Goal: Task Accomplishment & Management: Manage account settings

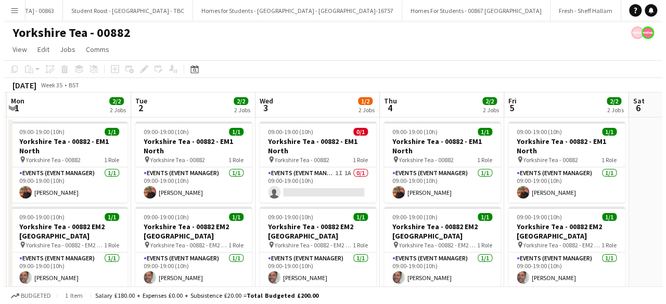
scroll to position [0, 14944]
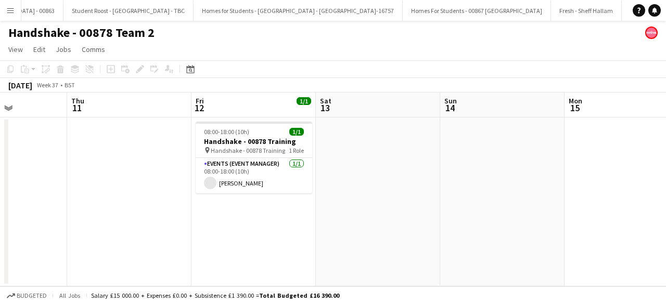
scroll to position [0, 301]
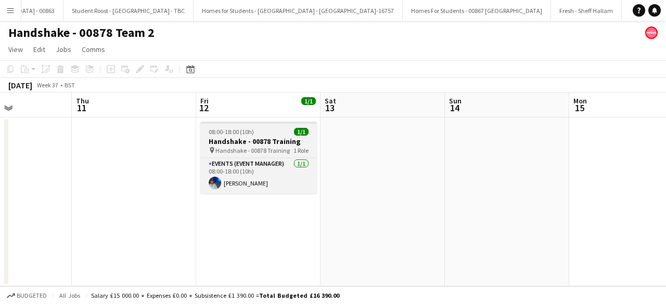
click at [269, 132] on div "08:00-18:00 (10h) 1/1" at bounding box center [258, 132] width 117 height 8
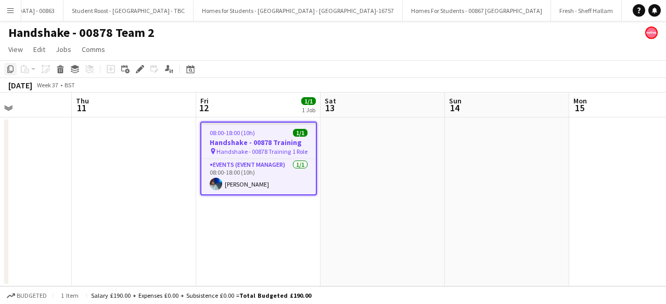
click at [10, 71] on icon "Copy" at bounding box center [10, 69] width 8 height 8
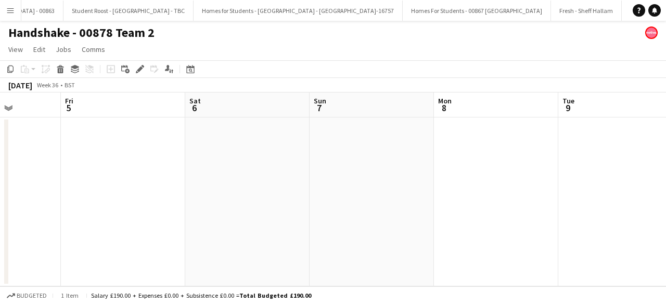
scroll to position [0, 312]
click at [141, 161] on app-date-cell at bounding box center [123, 202] width 124 height 169
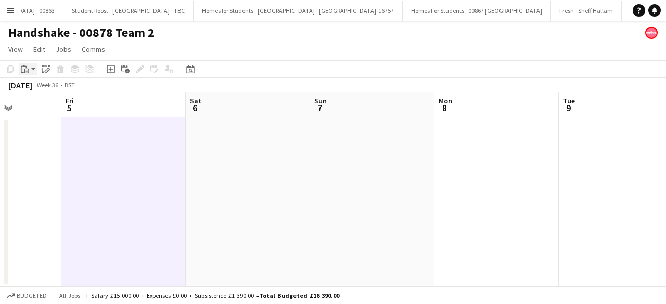
click at [31, 68] on app-action-btn "Paste" at bounding box center [28, 69] width 19 height 12
click at [61, 109] on link "Paste with crew Ctrl+Shift+V" at bounding box center [77, 106] width 98 height 9
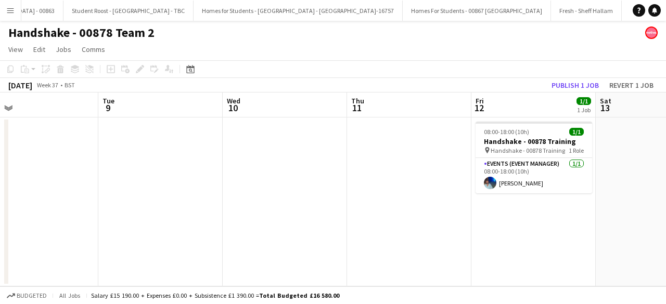
scroll to position [0, 460]
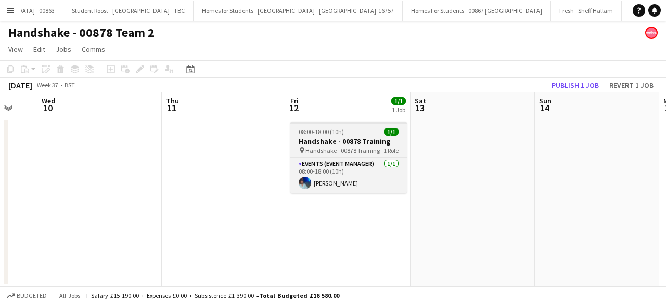
click at [349, 132] on div "08:00-18:00 (10h) 1/1" at bounding box center [348, 132] width 117 height 8
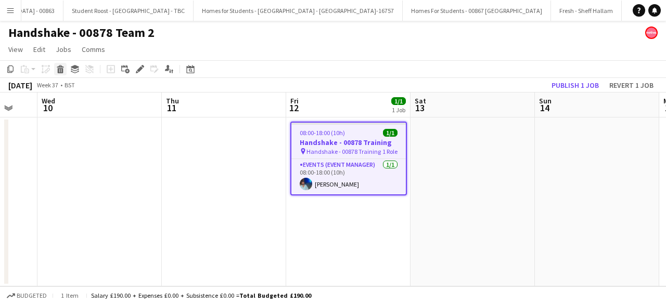
click at [58, 70] on icon at bounding box center [61, 70] width 6 height 5
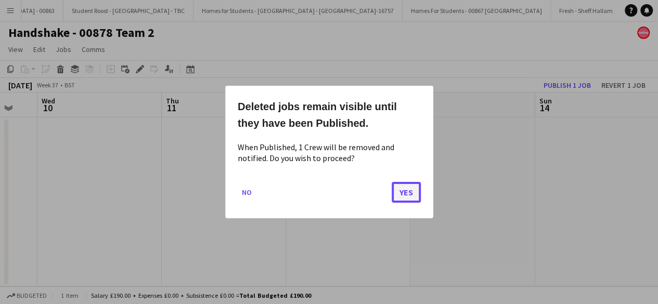
click at [413, 190] on button "Yes" at bounding box center [406, 192] width 29 height 21
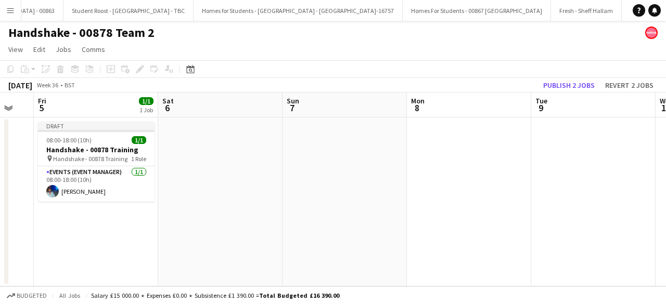
scroll to position [0, 213]
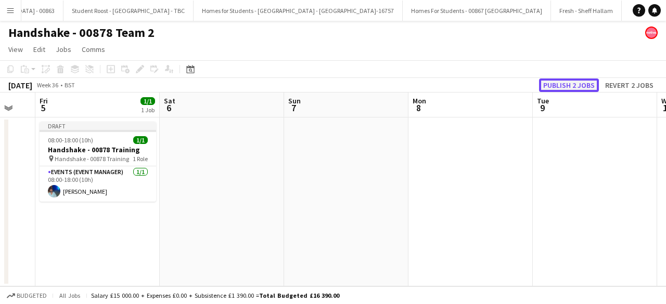
click at [581, 85] on button "Publish 2 jobs" at bounding box center [569, 86] width 60 height 14
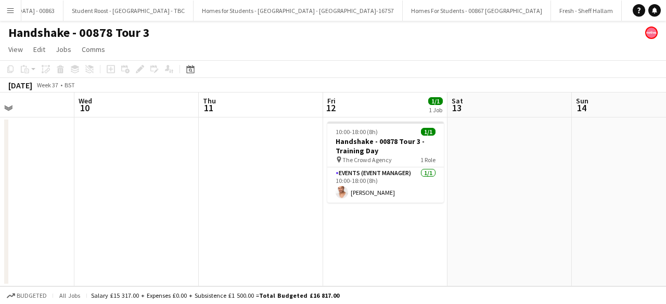
scroll to position [0, 300]
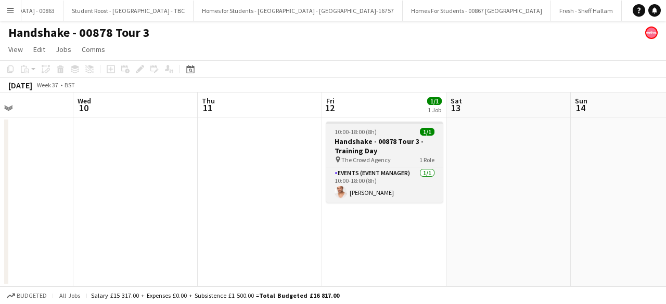
click at [385, 137] on h3 "Handshake - 00878 Tour 3 - Training Day" at bounding box center [384, 146] width 117 height 19
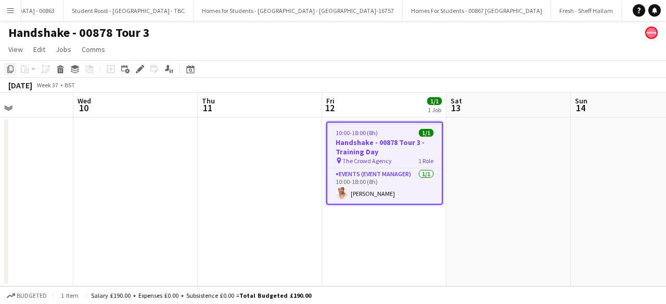
click at [9, 69] on icon "Copy" at bounding box center [10, 69] width 8 height 8
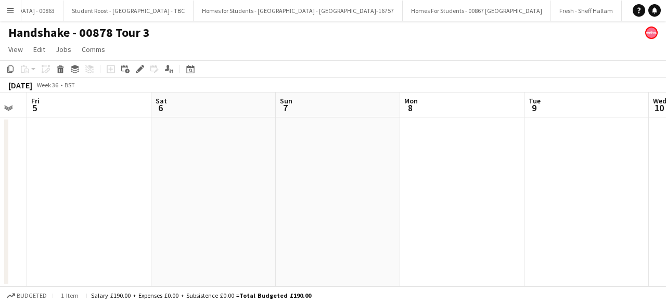
scroll to position [0, 222]
click at [110, 136] on app-date-cell at bounding box center [89, 202] width 124 height 169
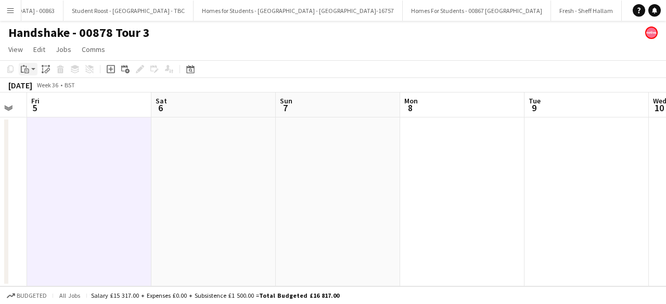
click at [30, 71] on div "Paste" at bounding box center [25, 69] width 12 height 12
click at [61, 106] on link "Paste with crew Ctrl+Shift+V" at bounding box center [77, 106] width 98 height 9
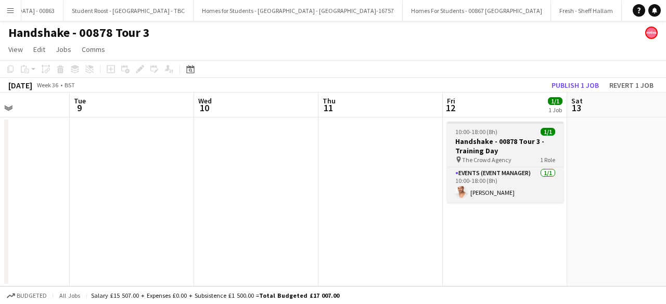
scroll to position [0, 430]
click at [499, 131] on div "10:00-18:00 (8h) 1/1" at bounding box center [503, 132] width 117 height 8
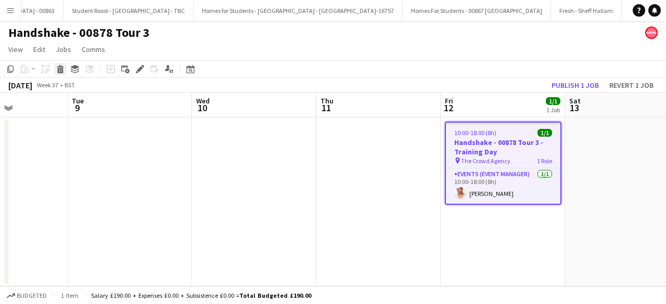
click at [59, 66] on icon at bounding box center [60, 66] width 7 height 3
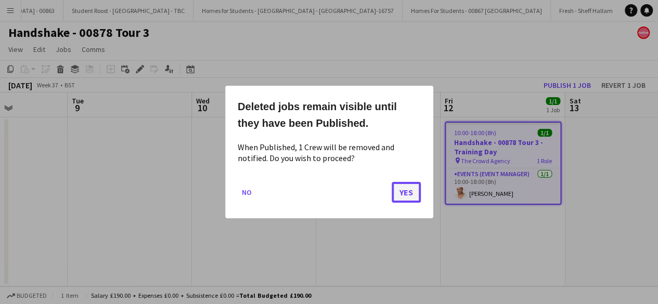
click at [406, 193] on button "Yes" at bounding box center [406, 192] width 29 height 21
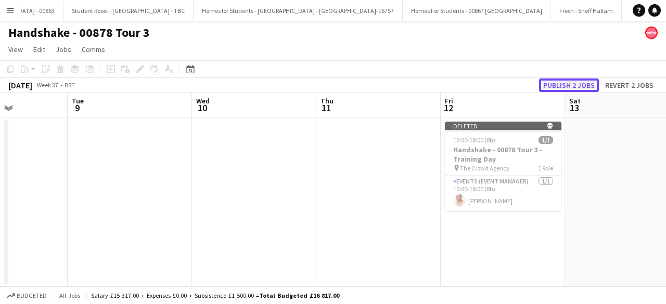
click at [569, 84] on button "Publish 2 jobs" at bounding box center [569, 86] width 60 height 14
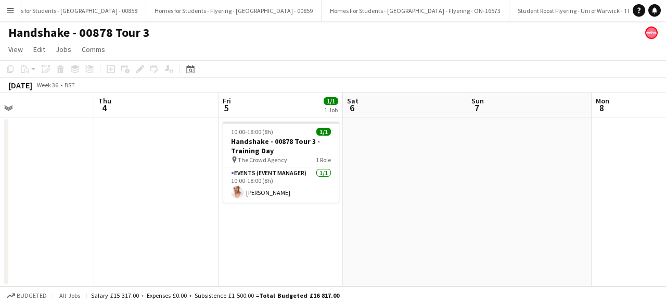
scroll to position [0, 14058]
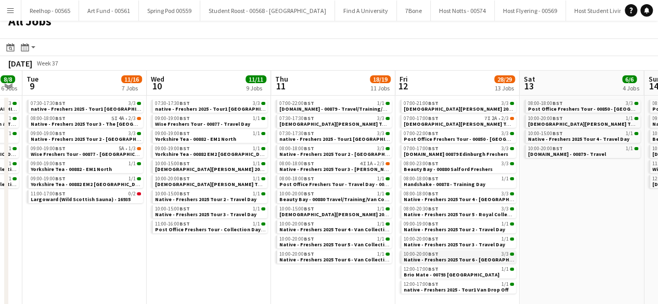
scroll to position [13, 0]
click at [447, 181] on span "Handshake - 00878 - Training Day" at bounding box center [445, 184] width 82 height 7
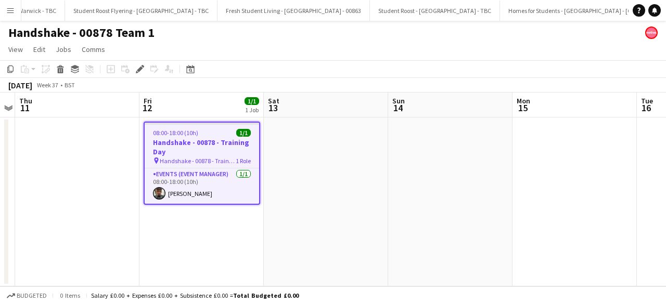
scroll to position [0, 14653]
click at [298, 145] on app-date-cell at bounding box center [326, 202] width 124 height 169
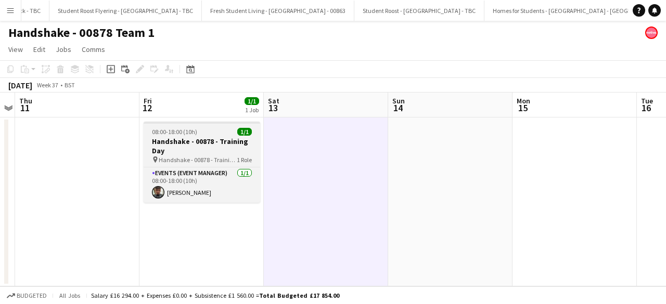
click at [213, 130] on div "08:00-18:00 (10h) 1/1" at bounding box center [202, 132] width 117 height 8
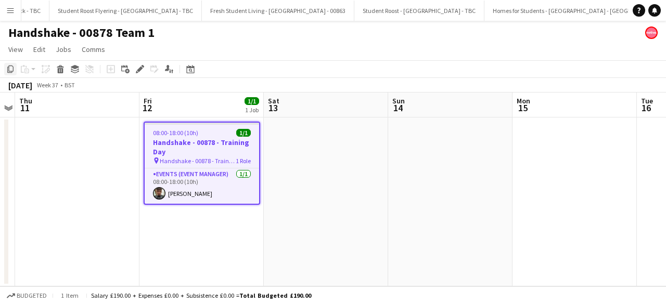
click at [9, 69] on icon "Copy" at bounding box center [10, 69] width 8 height 8
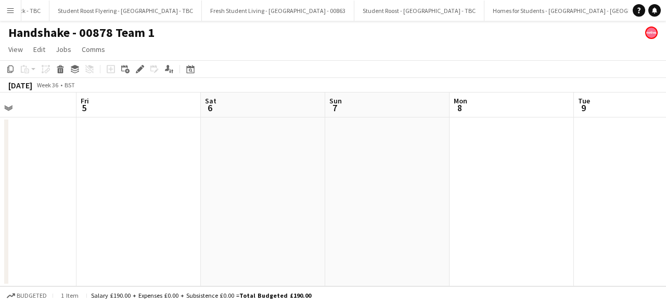
scroll to position [0, 295]
click at [139, 148] on app-date-cell at bounding box center [141, 202] width 124 height 169
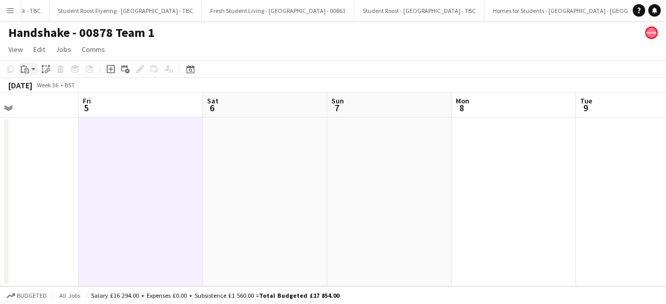
click at [24, 69] on icon "Paste" at bounding box center [25, 69] width 8 height 8
click at [59, 105] on link "Paste with crew Ctrl+Shift+V" at bounding box center [77, 106] width 98 height 9
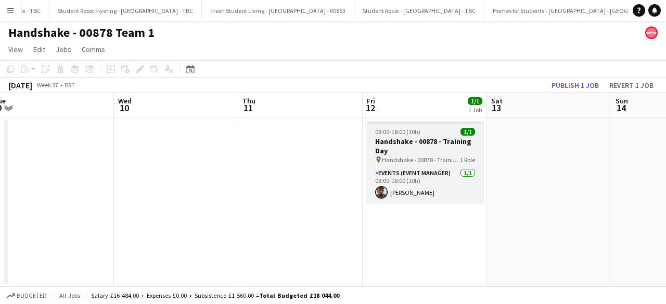
scroll to position [0, 384]
click at [429, 141] on h3 "Handshake - 00878 - Training Day" at bounding box center [424, 146] width 117 height 19
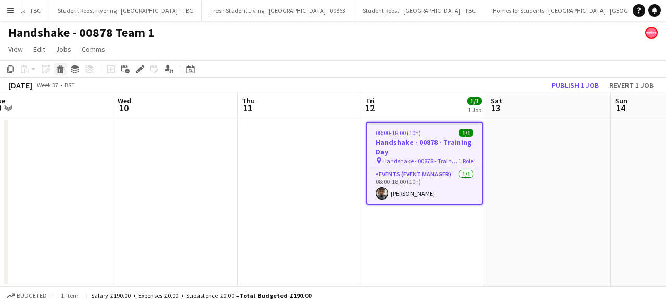
click at [59, 72] on icon "Delete" at bounding box center [60, 69] width 8 height 8
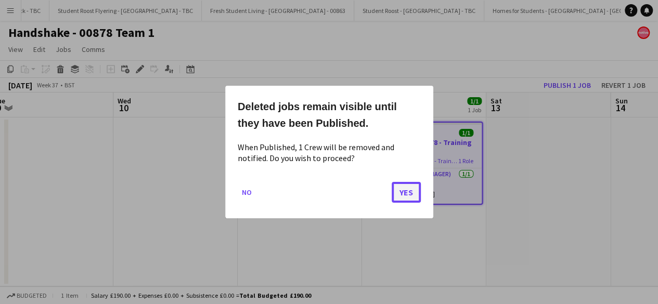
click at [405, 194] on button "Yes" at bounding box center [406, 192] width 29 height 21
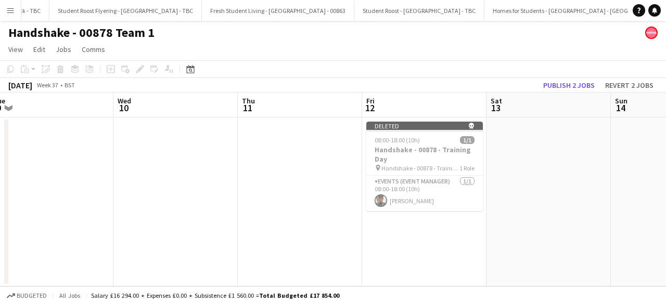
click at [205, 162] on app-date-cell at bounding box center [175, 202] width 124 height 169
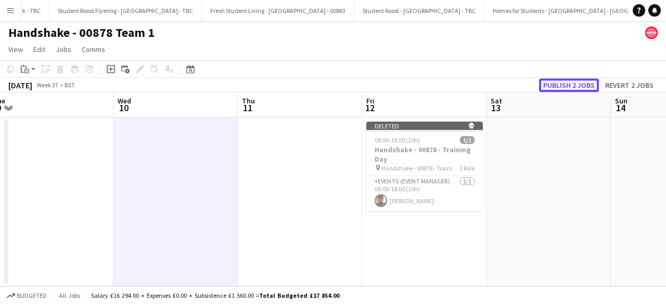
click at [558, 85] on button "Publish 2 jobs" at bounding box center [569, 86] width 60 height 14
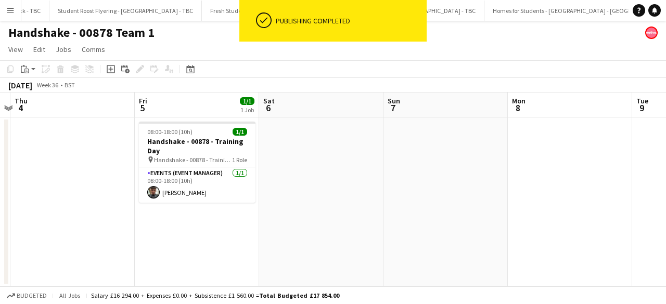
scroll to position [0, 315]
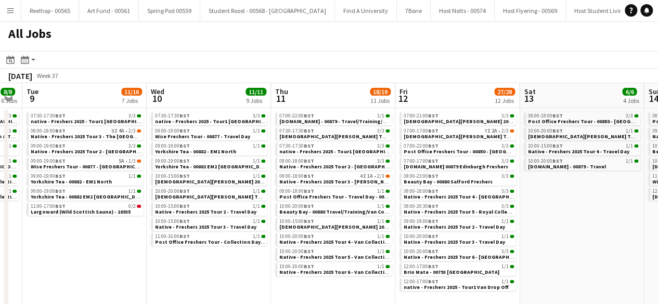
scroll to position [0, 476]
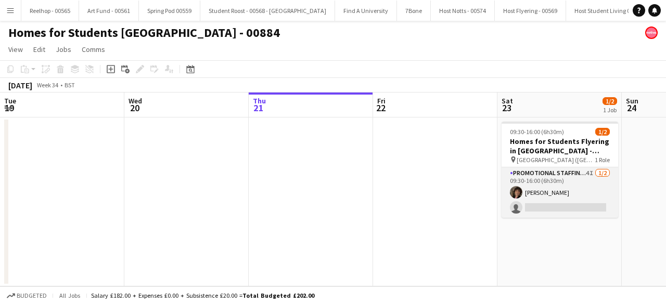
click at [502, 194] on app-card-role "Promotional Staffing (Brand Ambassadors) 4I [DATE] 09:30-16:00 (6h30m) [PERSON_…" at bounding box center [560, 193] width 117 height 50
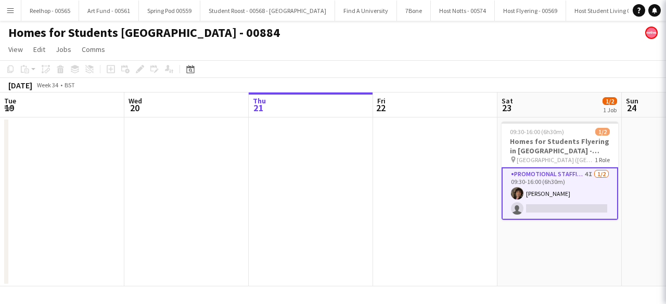
scroll to position [0, 358]
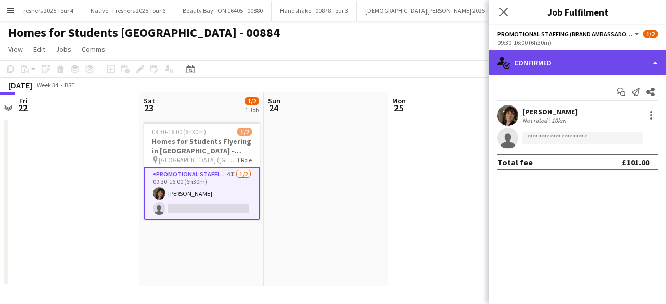
click at [590, 54] on div "single-neutral-actions-check-2 Confirmed" at bounding box center [577, 62] width 177 height 25
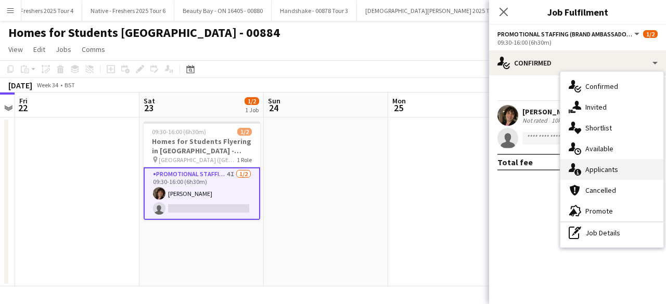
click at [606, 172] on div "single-neutral-actions-information Applicants" at bounding box center [612, 169] width 103 height 21
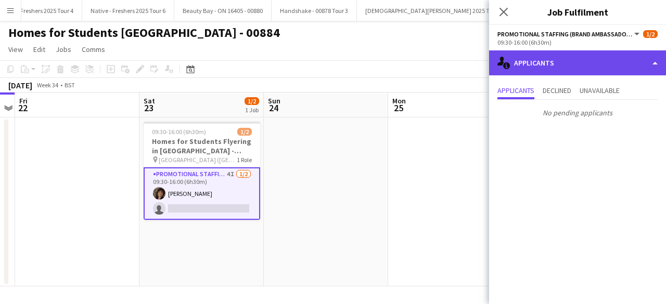
click at [589, 59] on div "single-neutral-actions-information Applicants" at bounding box center [577, 62] width 177 height 25
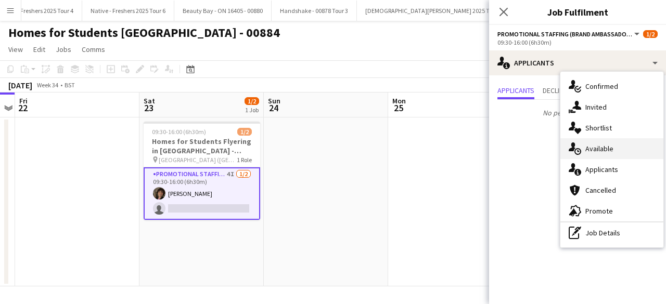
click at [606, 150] on div "single-neutral-actions-upload Available" at bounding box center [612, 148] width 103 height 21
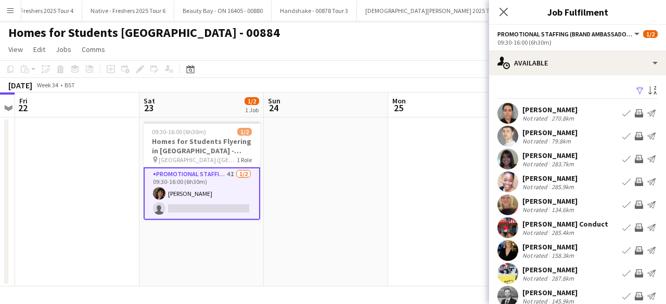
click at [636, 92] on app-icon "Filter" at bounding box center [640, 91] width 8 height 10
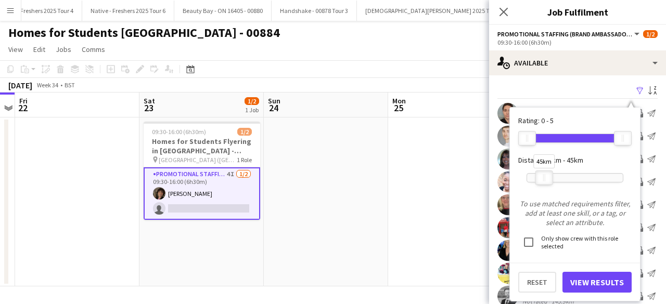
drag, startPoint x: 620, startPoint y: 174, endPoint x: 541, endPoint y: 173, distance: 79.1
click at [541, 173] on div at bounding box center [544, 178] width 17 height 14
click at [586, 283] on button "View Results" at bounding box center [597, 282] width 69 height 21
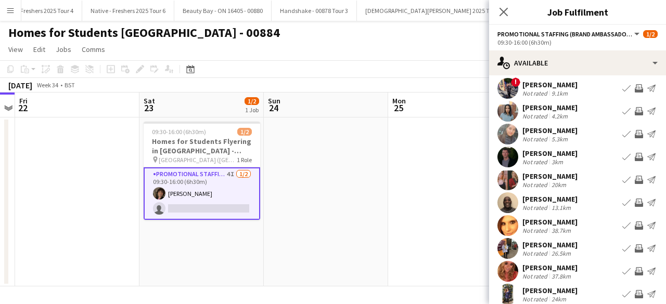
scroll to position [0, 0]
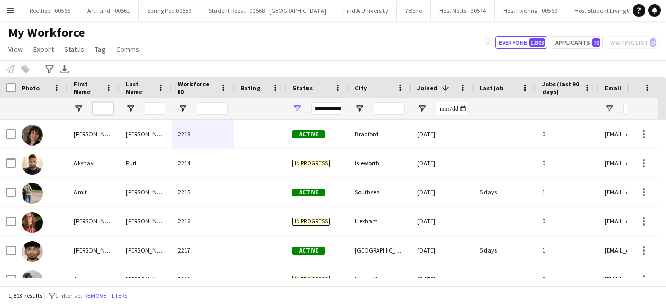
click at [103, 109] on input "First Name Filter Input" at bounding box center [103, 109] width 21 height 12
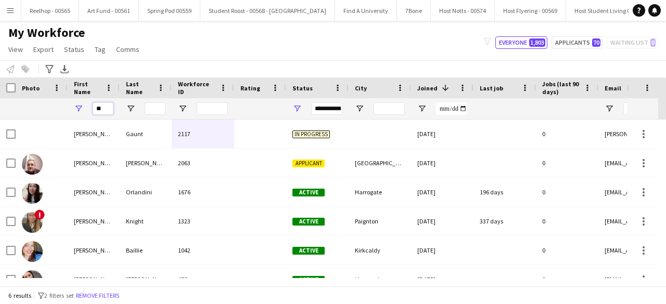
type input "*"
